Goal: Find specific page/section: Find specific page/section

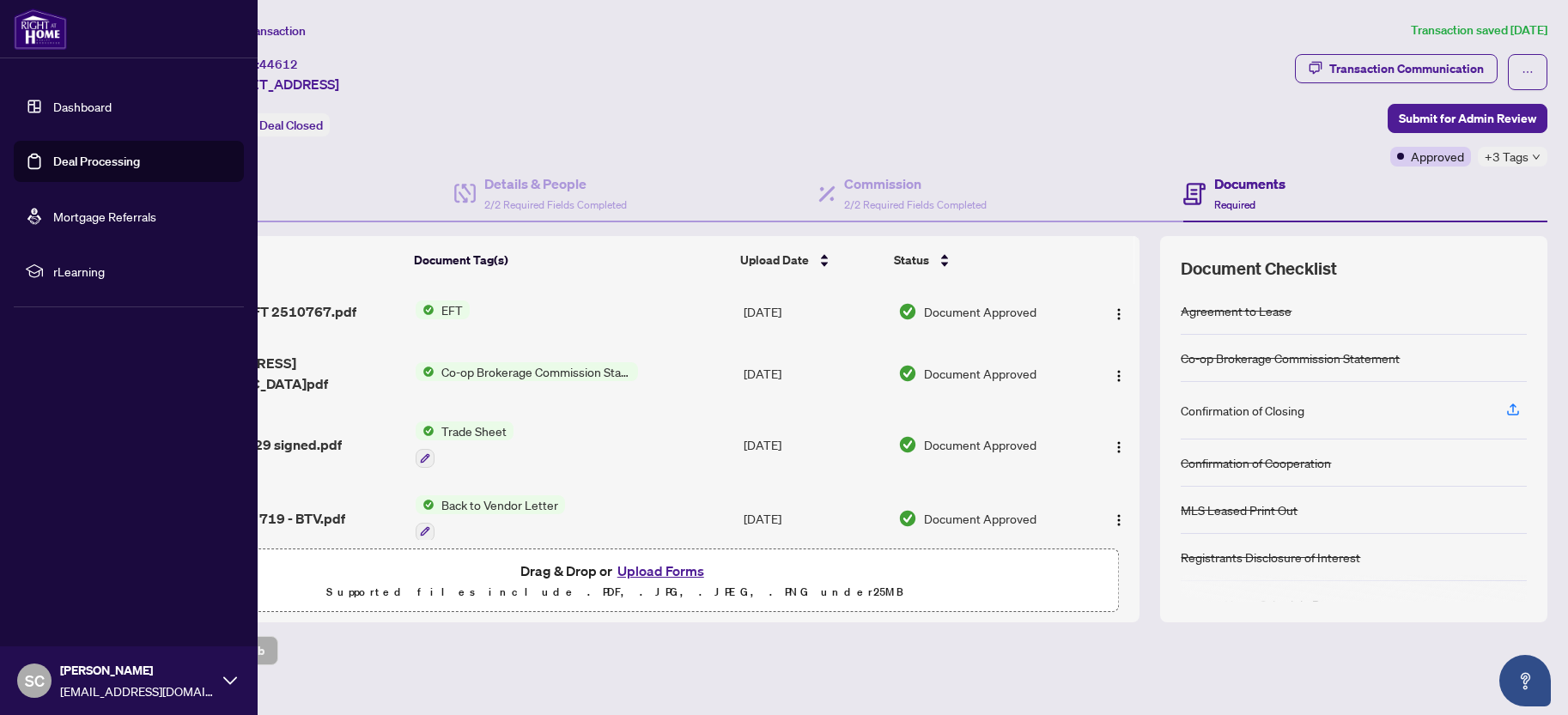
click at [78, 110] on link "Dashboard" at bounding box center [83, 106] width 59 height 16
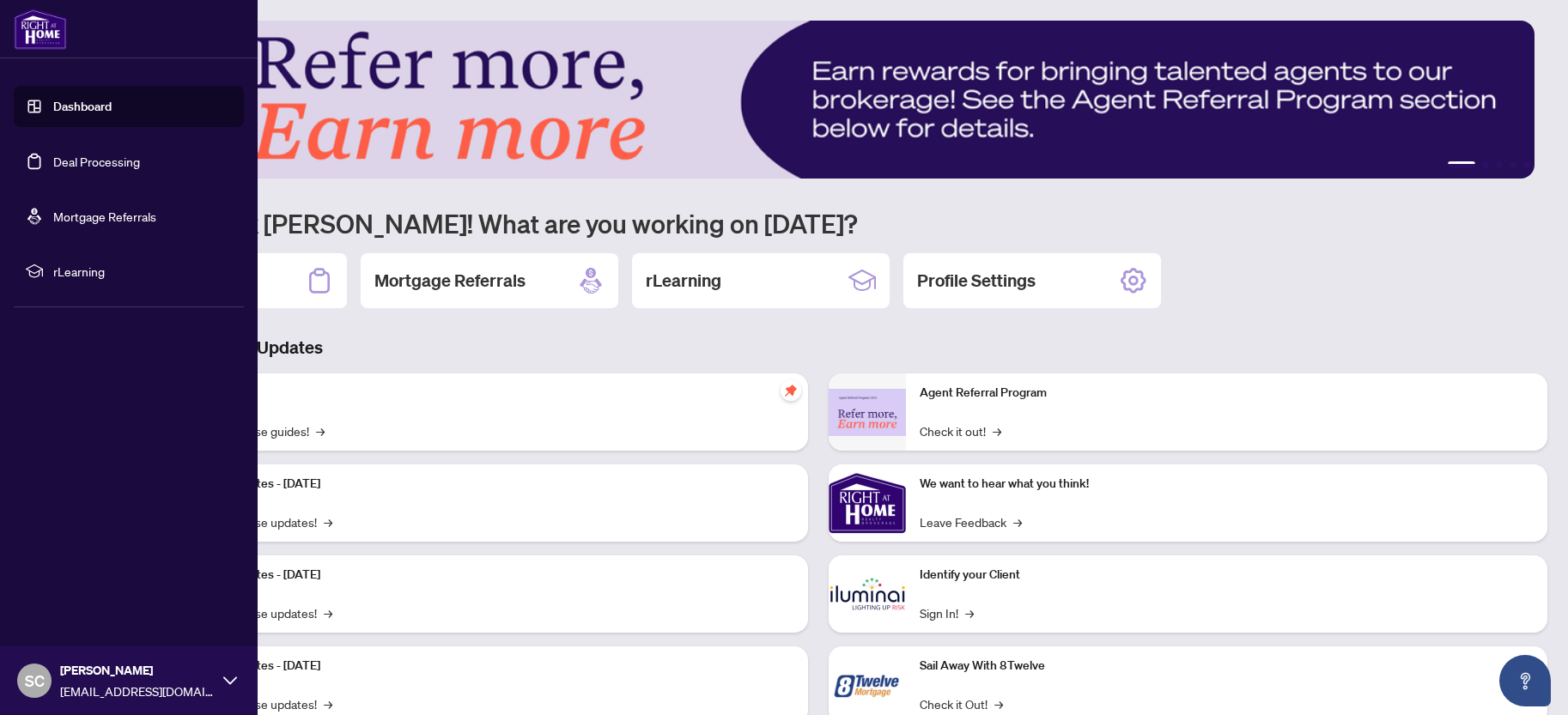
click at [94, 163] on link "Deal Processing" at bounding box center [96, 161] width 87 height 16
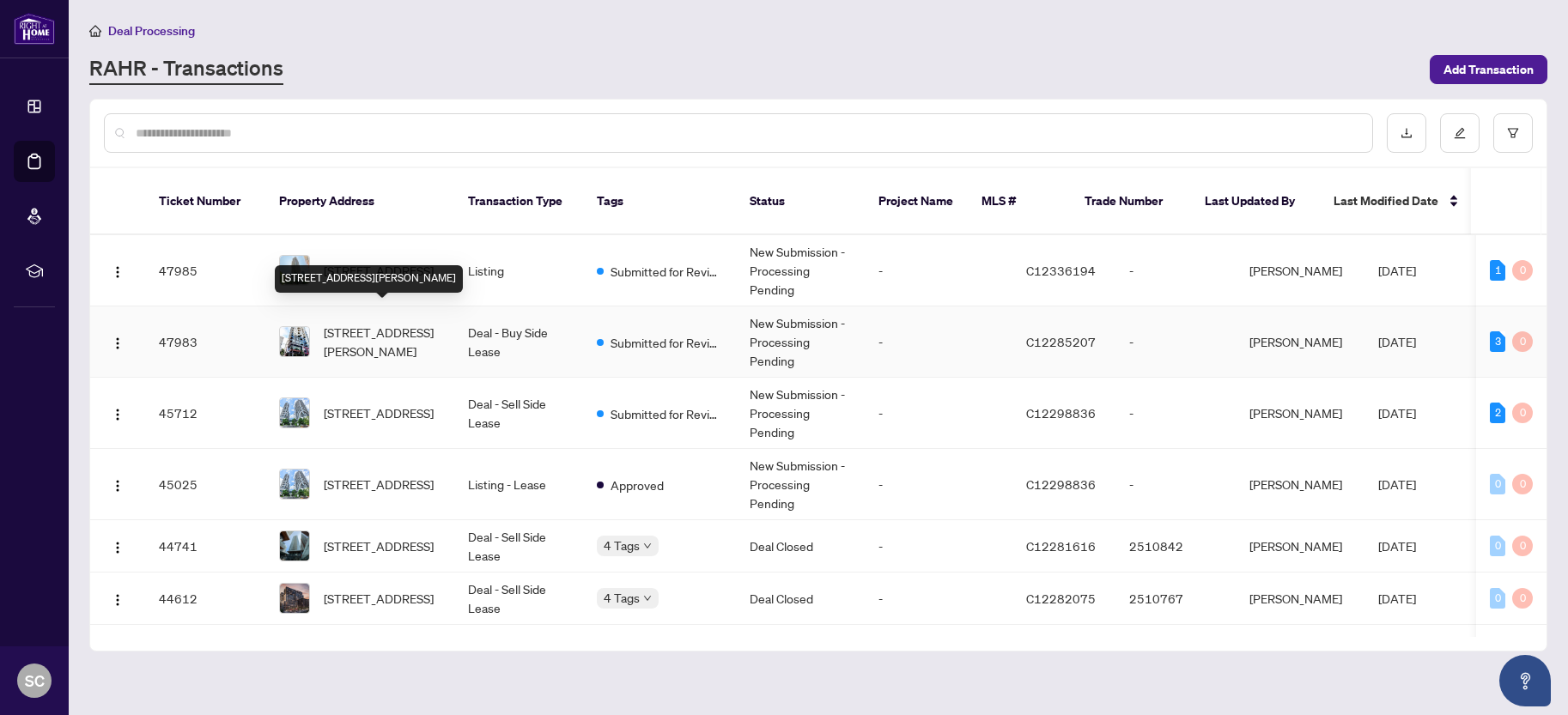
click at [431, 336] on span "[STREET_ADDRESS][PERSON_NAME]" at bounding box center [381, 341] width 116 height 38
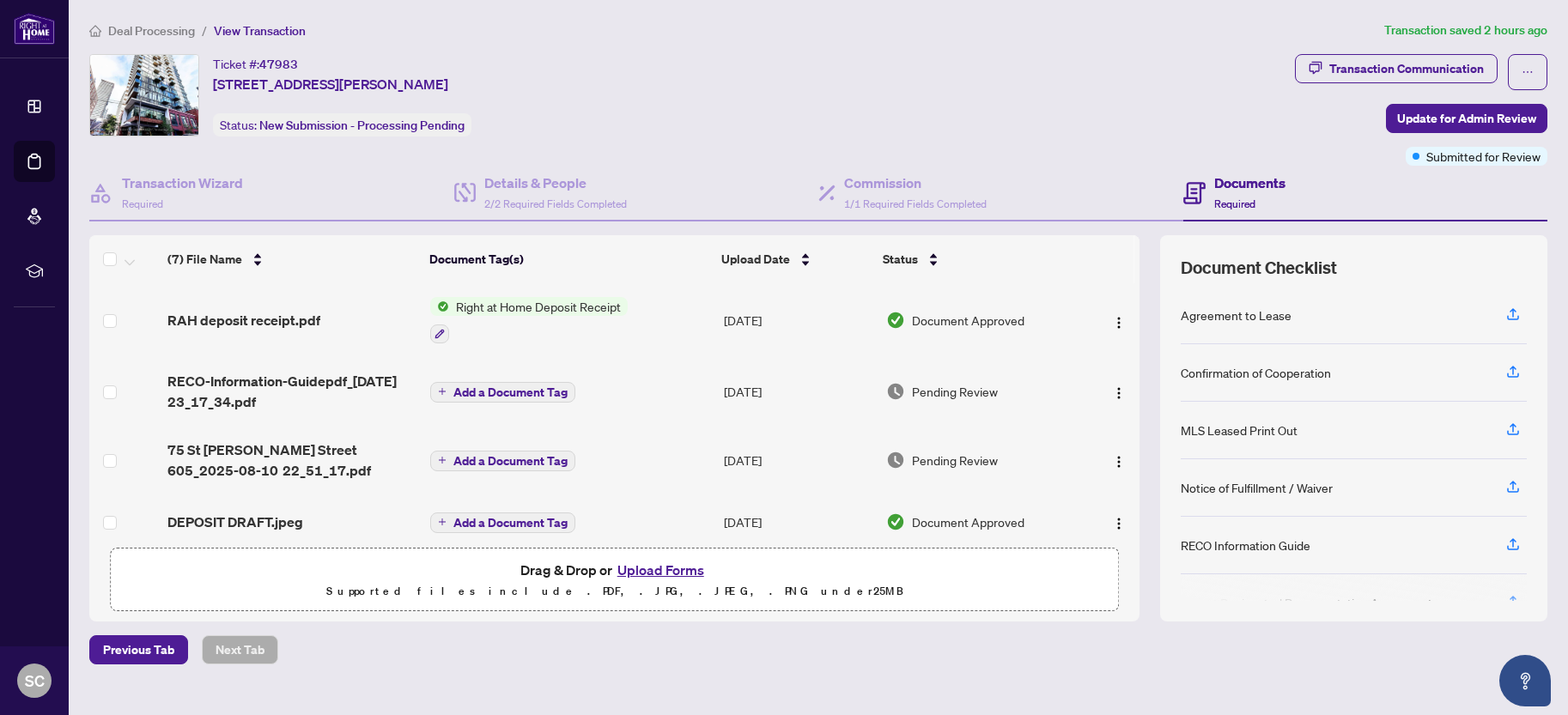
click at [1000, 327] on span "Document Approved" at bounding box center [968, 320] width 113 height 19
